Goal: Obtain resource: Obtain resource

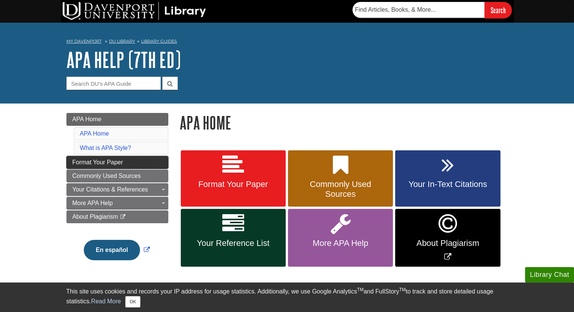
click at [125, 159] on link "Format Your Paper" at bounding box center [117, 162] width 102 height 13
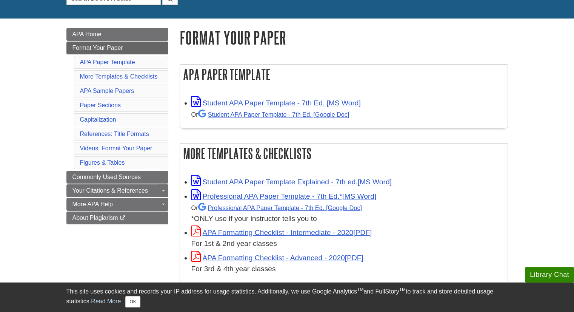
scroll to position [91, 0]
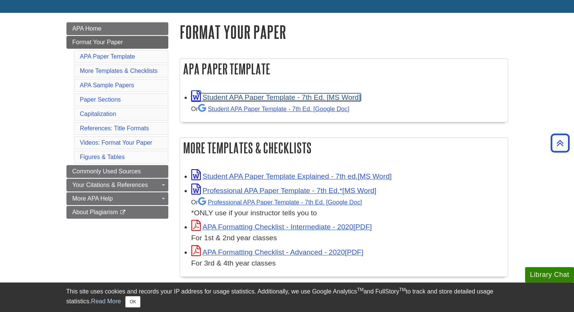
click at [290, 97] on link "Student APA Paper Template - 7th Ed. [MS Word]" at bounding box center [276, 97] width 170 height 8
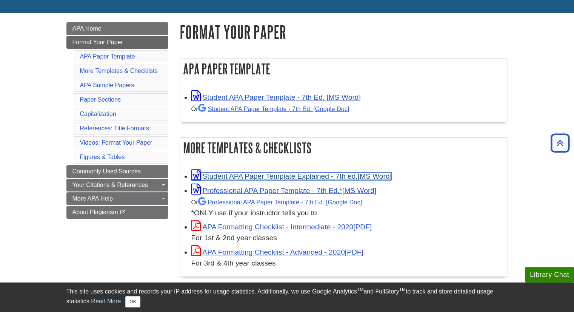
click at [354, 175] on link "Student APA Paper Template Explained - 7th ed." at bounding box center [291, 176] width 201 height 8
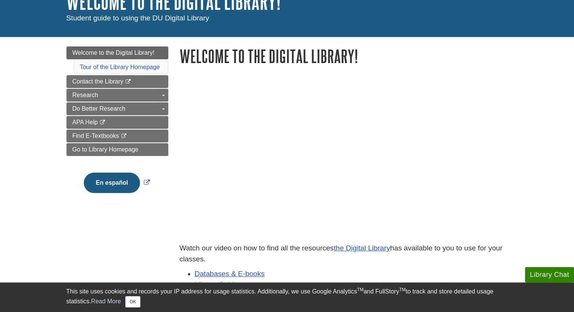
scroll to position [76, 0]
